Goal: Task Accomplishment & Management: Manage account settings

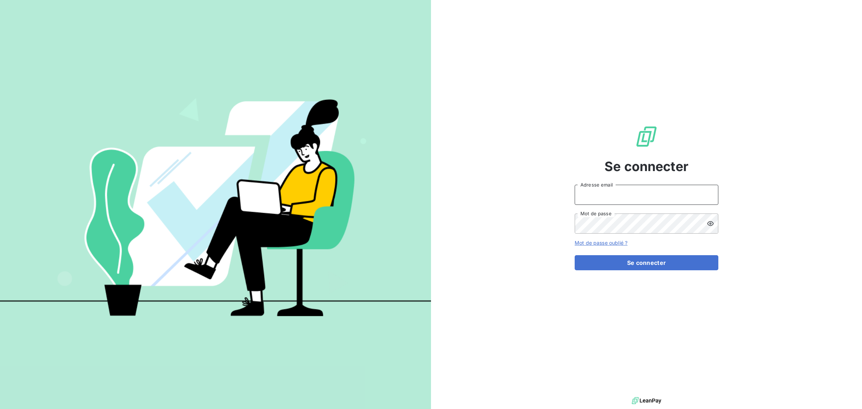
drag, startPoint x: 590, startPoint y: 196, endPoint x: 596, endPoint y: 203, distance: 9.0
click at [591, 196] on input "Adresse email" at bounding box center [647, 195] width 144 height 20
type input "[EMAIL_ADDRESS][DOMAIN_NAME]"
click at [575, 255] on button "Se connecter" at bounding box center [647, 262] width 144 height 15
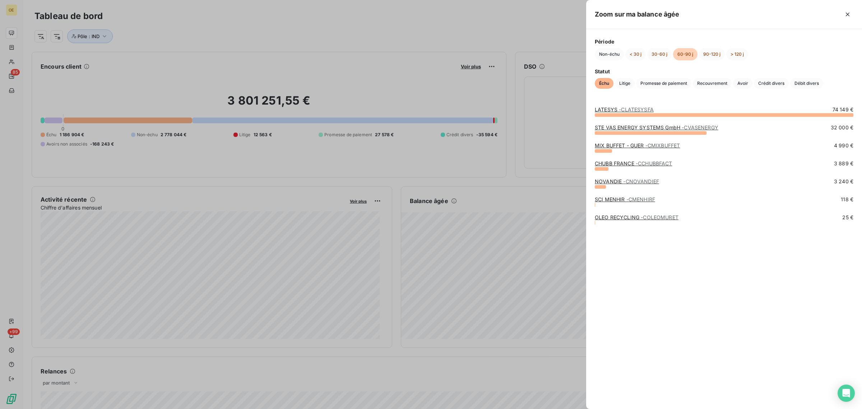
click at [390, 29] on div at bounding box center [431, 204] width 862 height 409
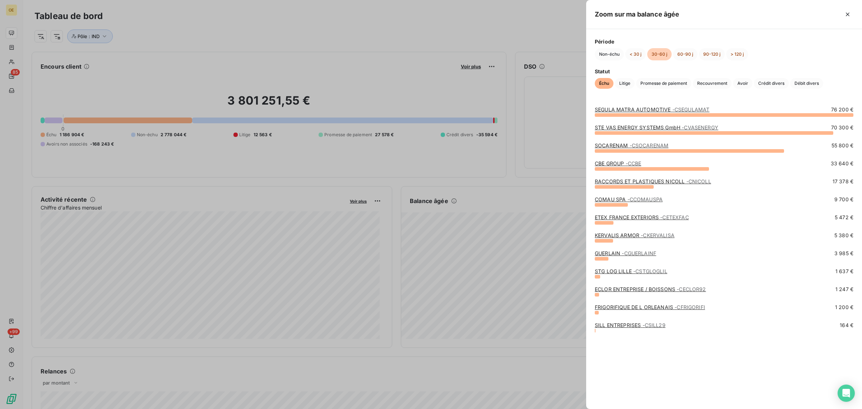
click at [456, 28] on div at bounding box center [431, 204] width 862 height 409
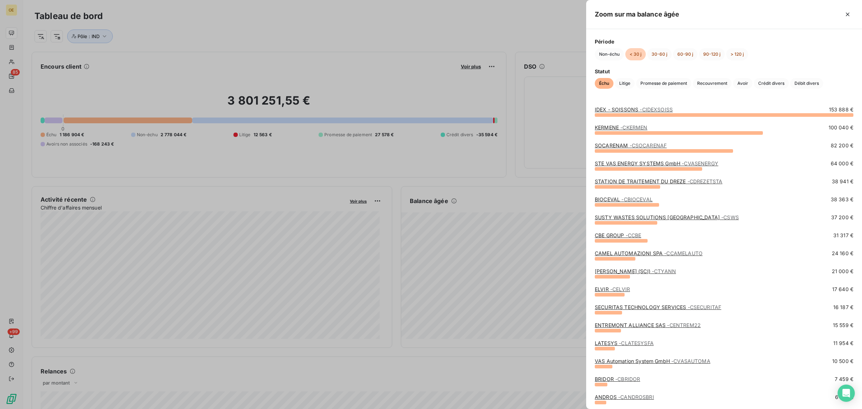
click at [424, 33] on div at bounding box center [431, 204] width 862 height 409
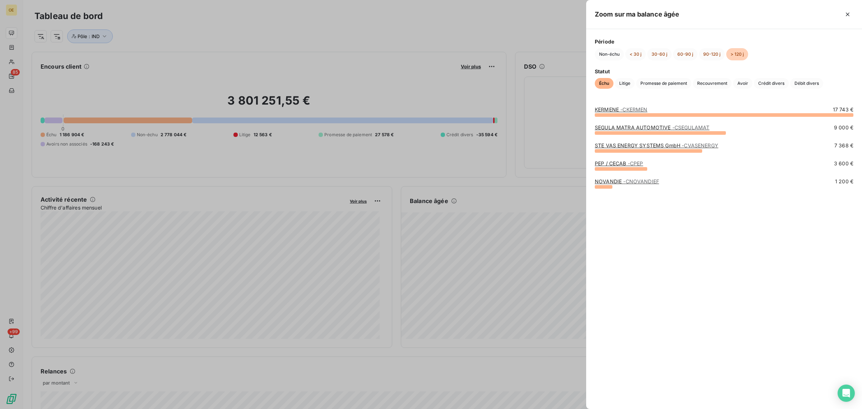
click at [458, 22] on div at bounding box center [431, 204] width 862 height 409
